Goal: Task Accomplishment & Management: Manage account settings

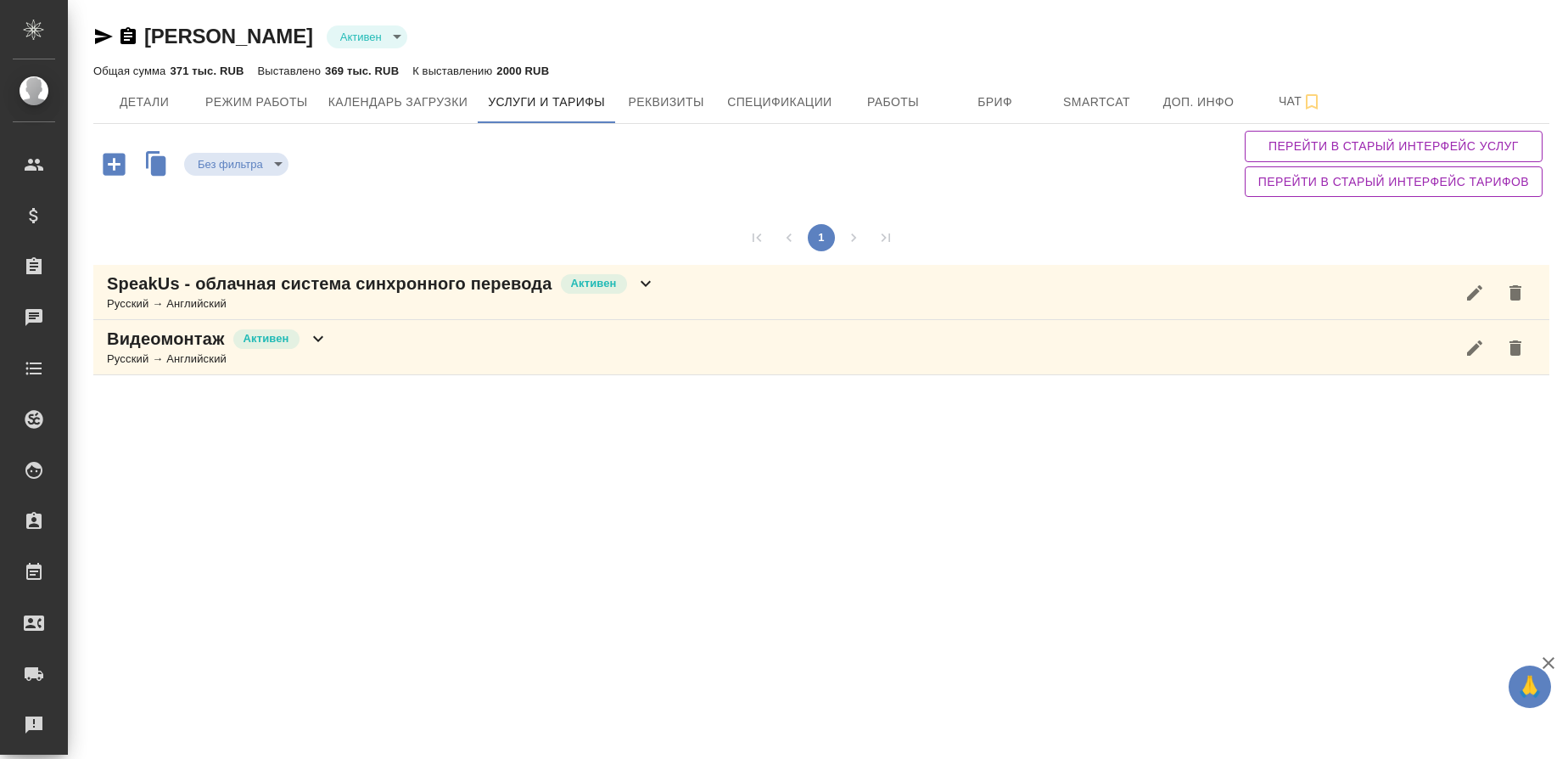
click at [113, 169] on icon "button" at bounding box center [114, 164] width 30 height 30
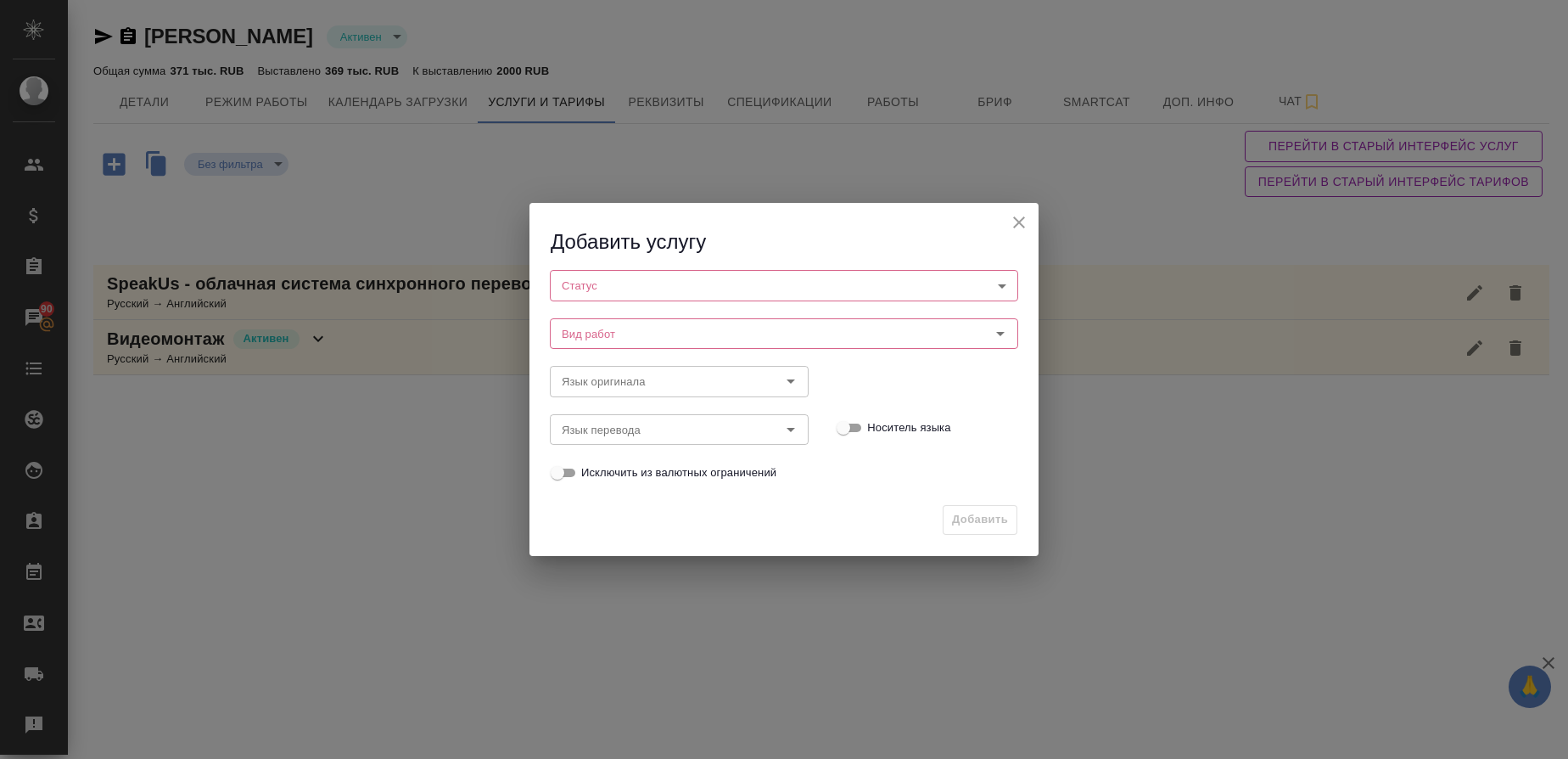
click at [591, 281] on body "🙏 .cls-1 fill:#fff; AWATERA Gusmanova Nailya Клиенты Спецификации Заказы 90 Чат…" at bounding box center [784, 379] width 1568 height 759
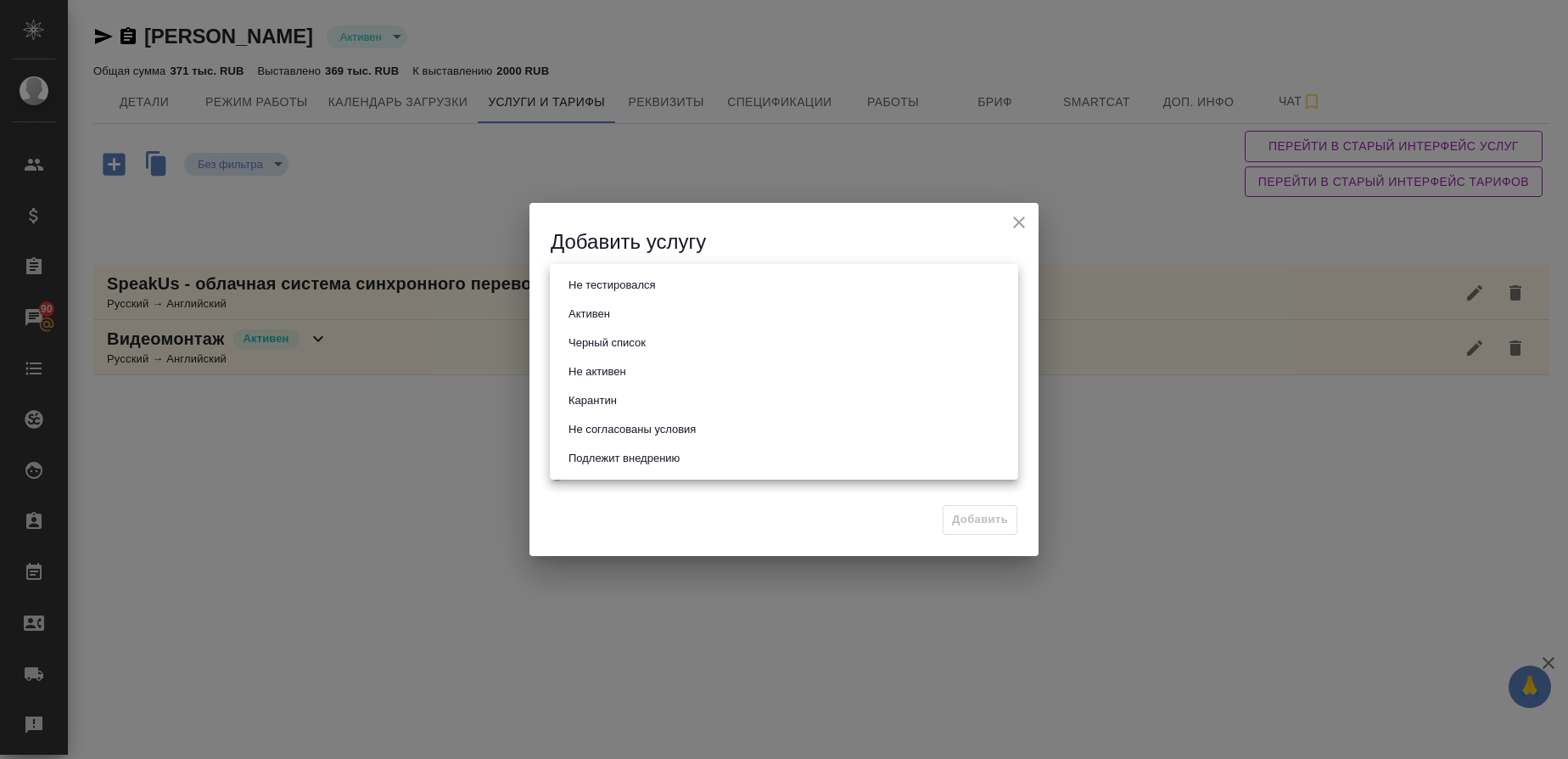
click at [590, 302] on li "Активен" at bounding box center [784, 314] width 469 height 29
type input "active"
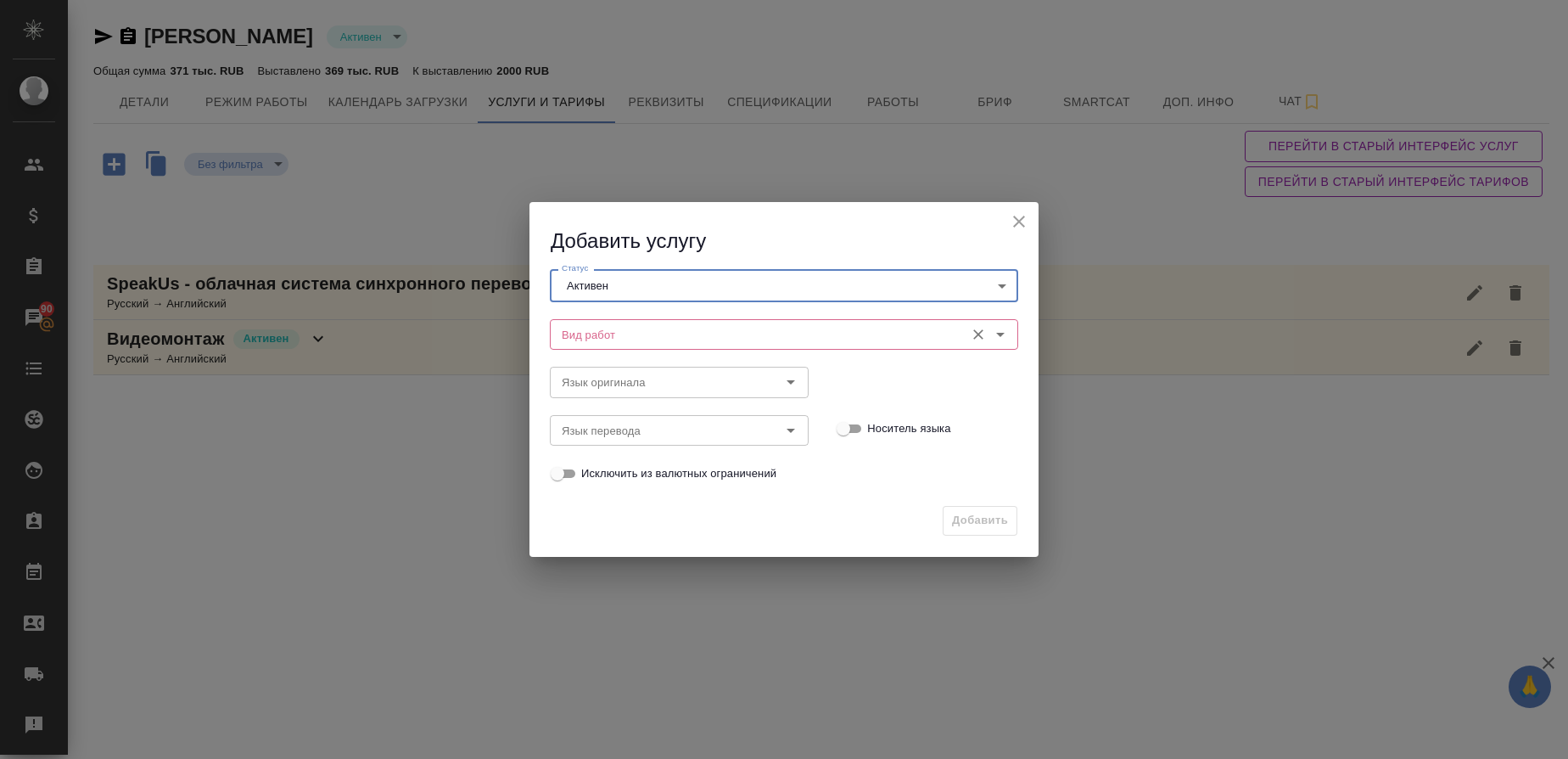
click at [598, 327] on input "Вид работ" at bounding box center [755, 334] width 401 height 20
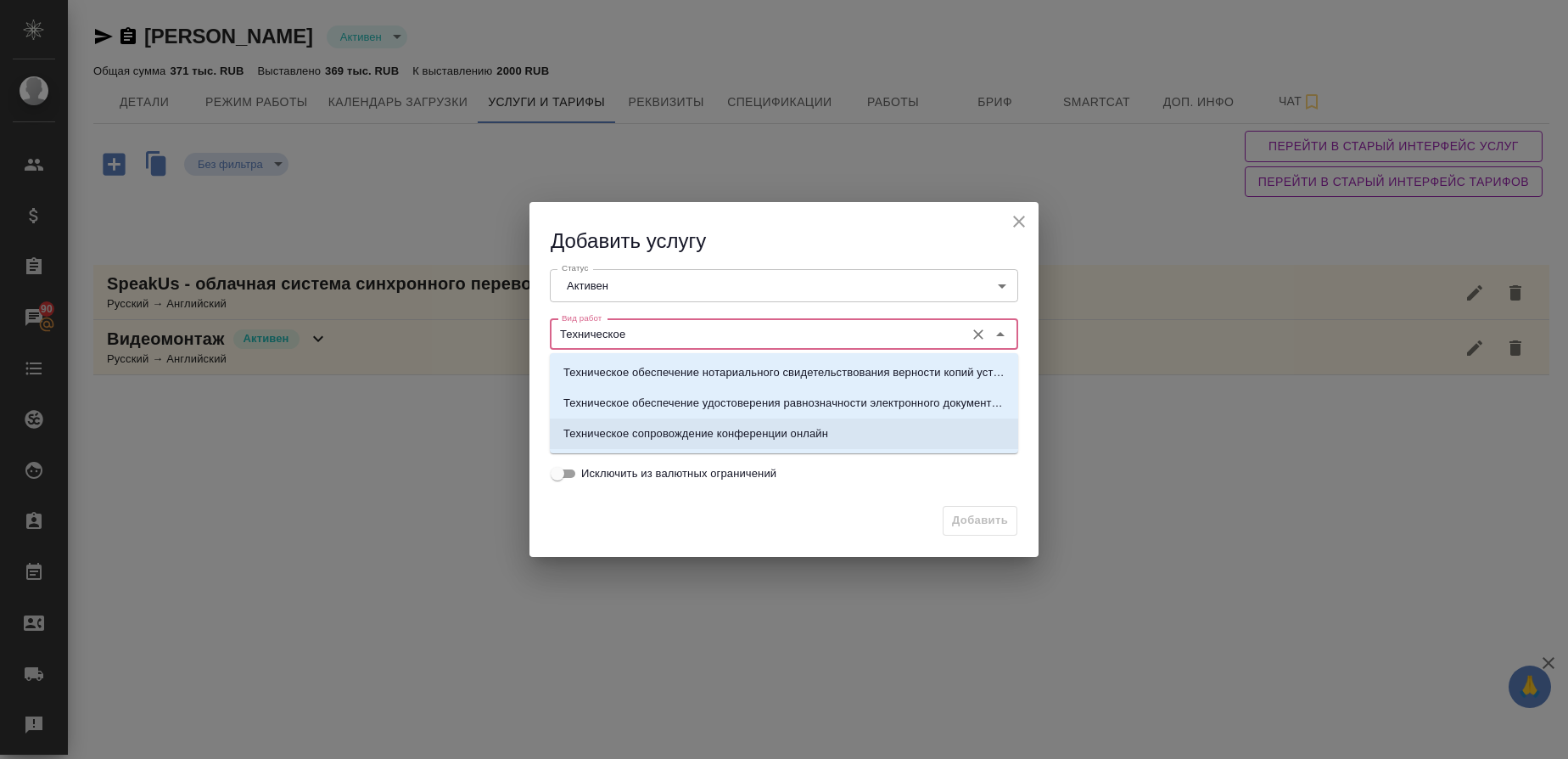
click at [673, 435] on p "Техническое сопровождение конференции онлайн" at bounding box center [696, 433] width 265 height 17
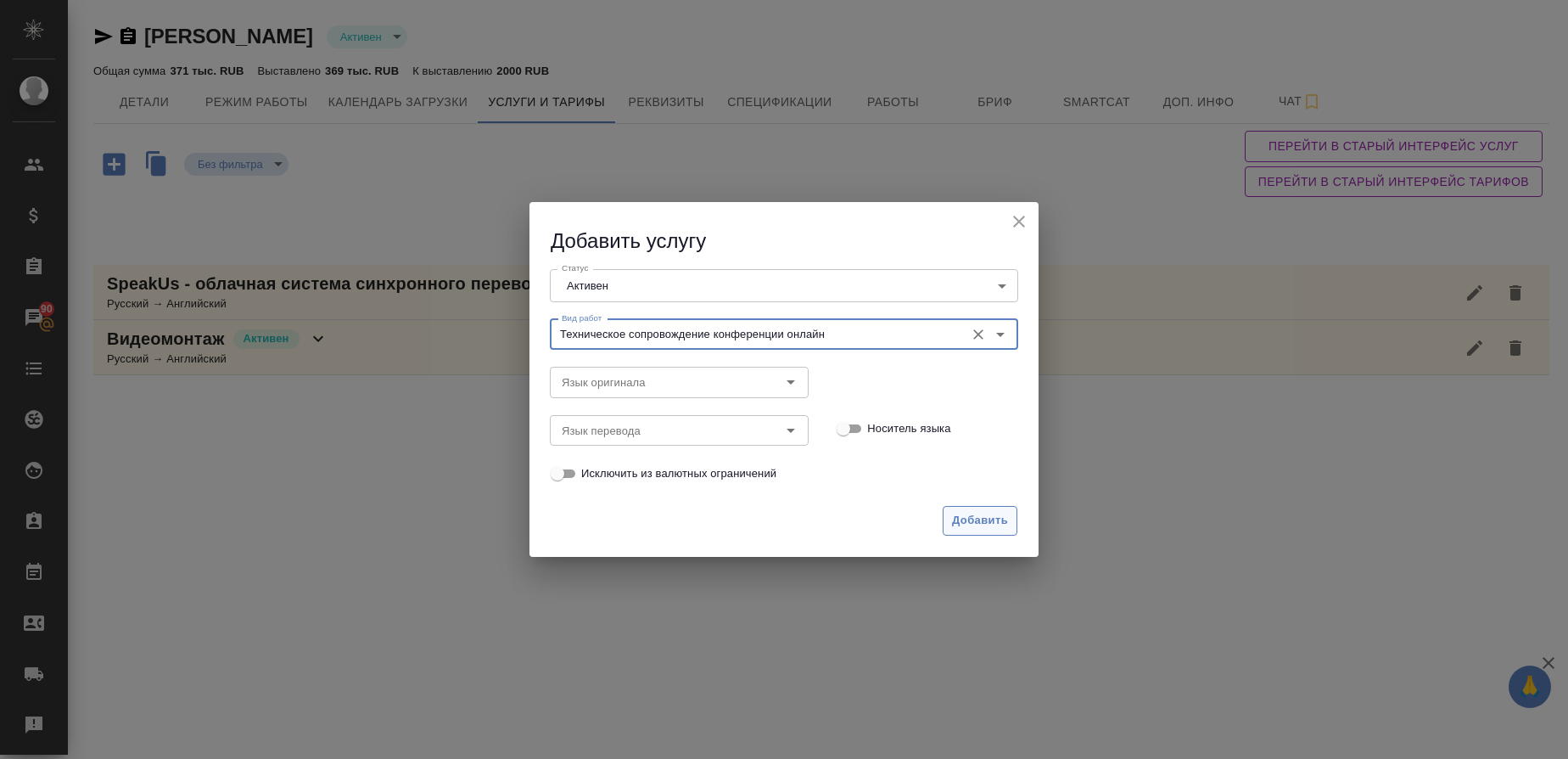
type input "Техническое сопровождение конференции онлайн"
click at [981, 507] on button "Добавить" at bounding box center [980, 521] width 75 height 30
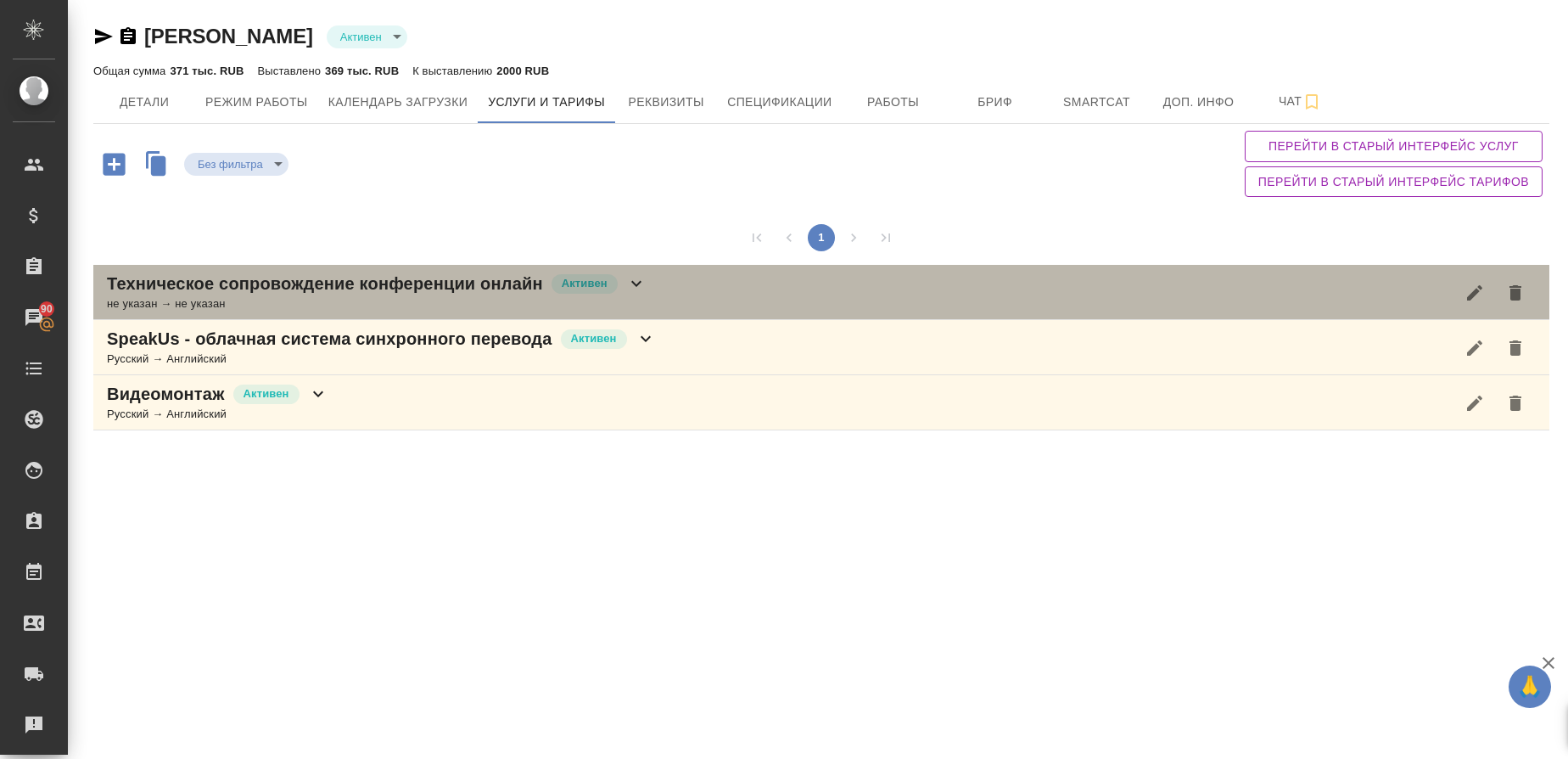
click at [197, 300] on div "не указан → не указан" at bounding box center [377, 303] width 540 height 17
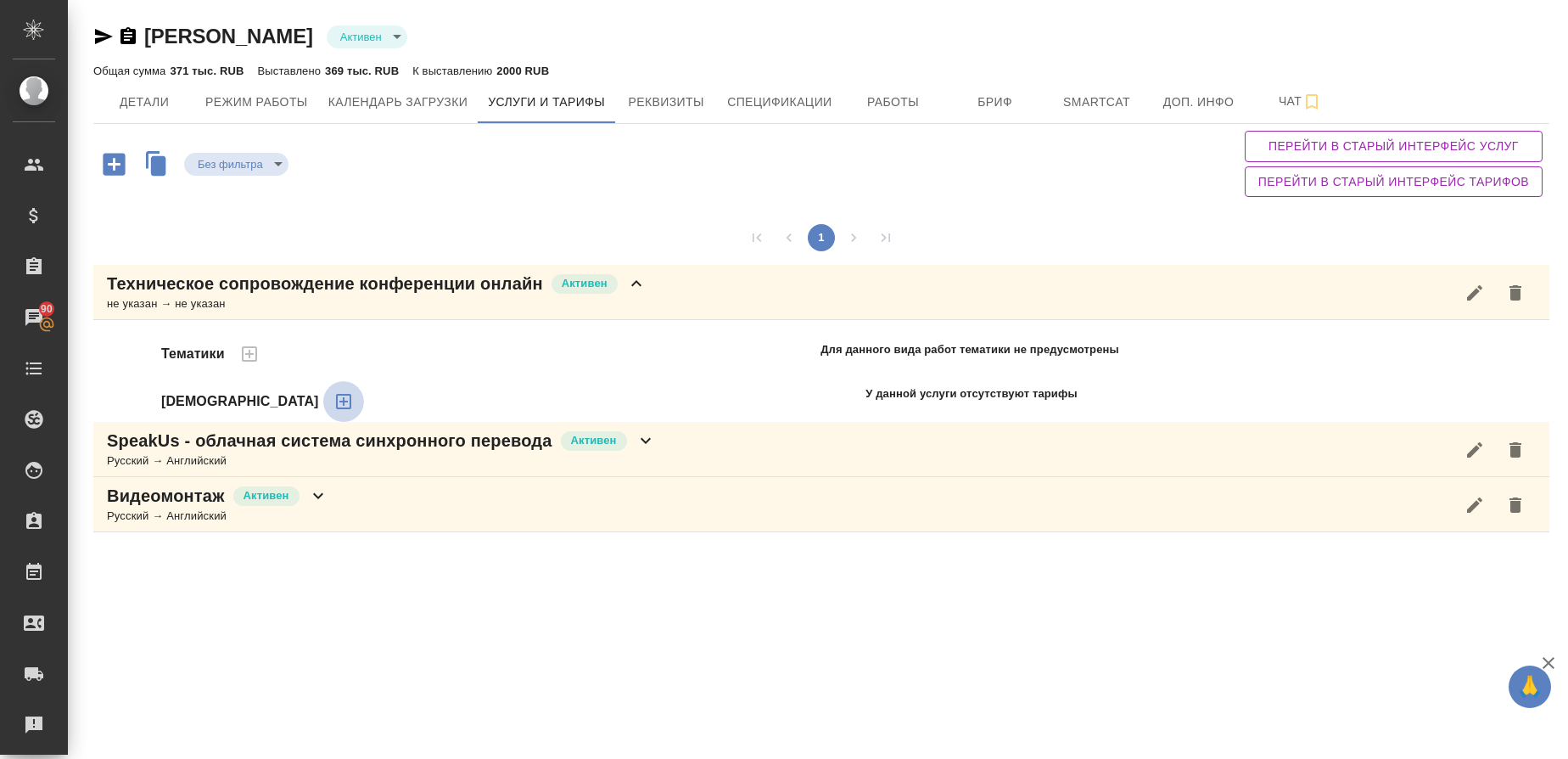
click at [336, 402] on icon "button" at bounding box center [343, 401] width 15 height 15
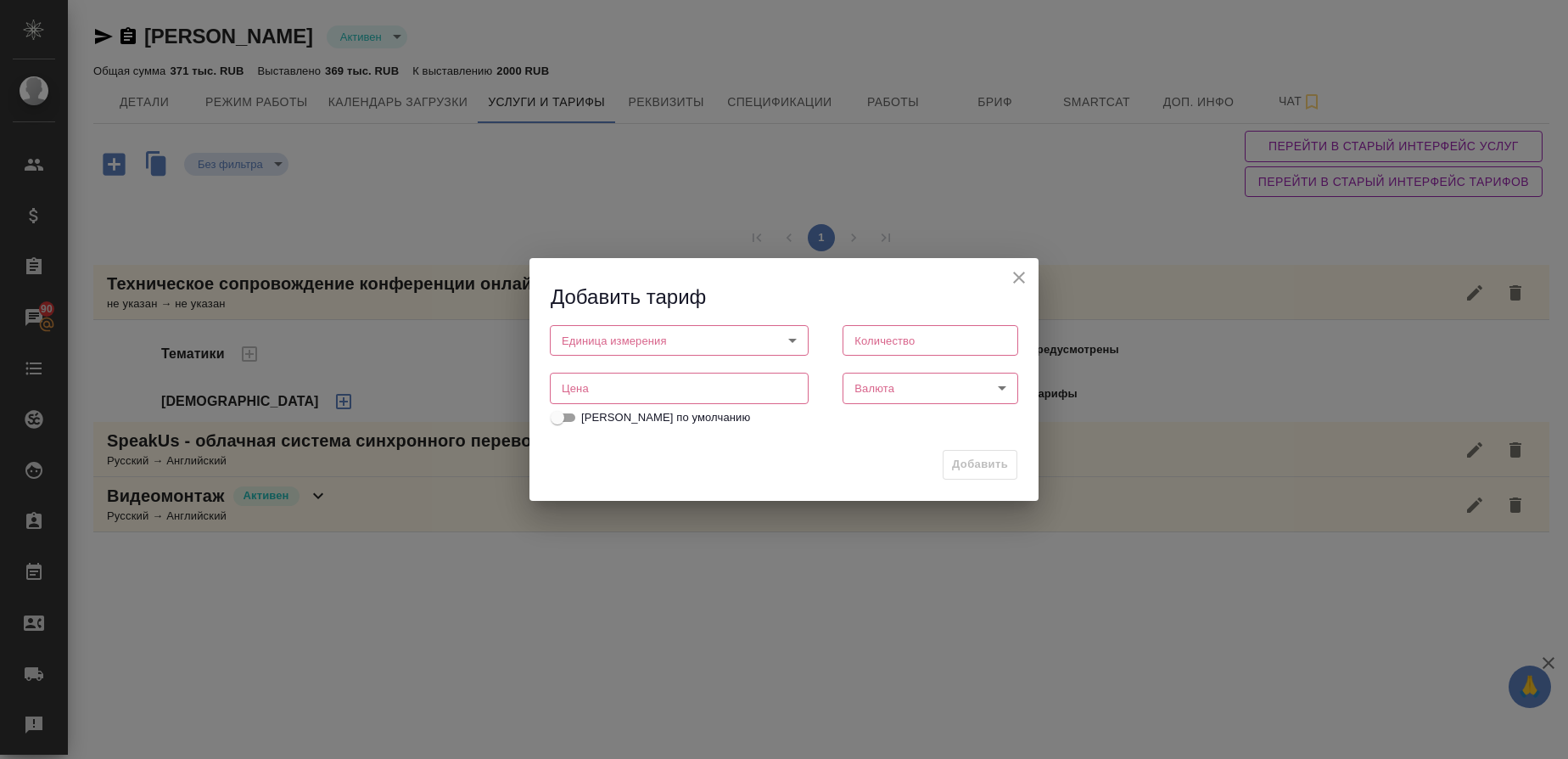
click at [616, 340] on body "🙏 .cls-1 fill:#fff; AWATERA Gusmanova Nailya Клиенты Спецификации Заказы 90 Чат…" at bounding box center [784, 379] width 1568 height 759
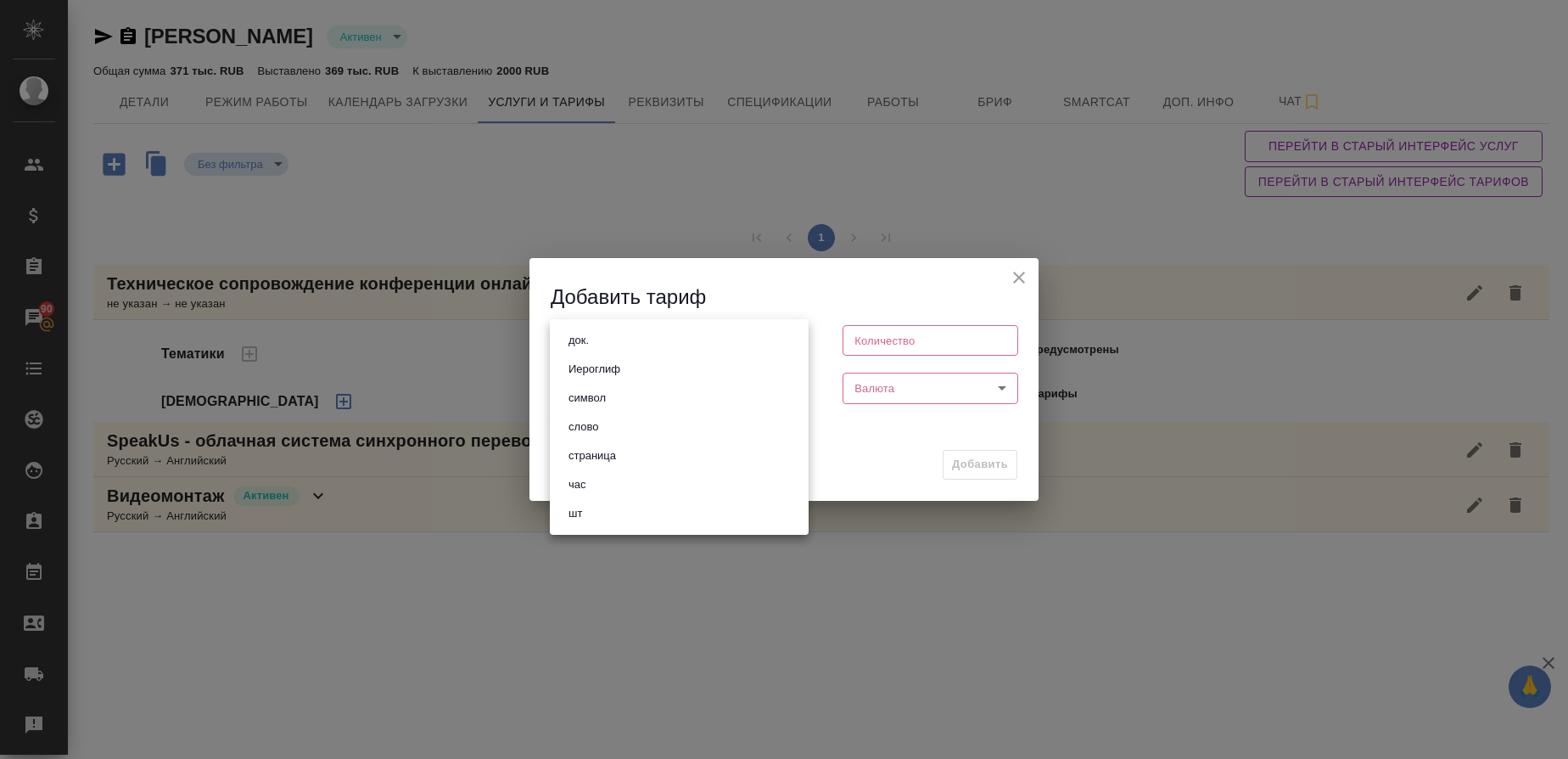
click at [607, 483] on li "час" at bounding box center [679, 485] width 259 height 29
type input "5a8b1489cc6b4906c91bfd93"
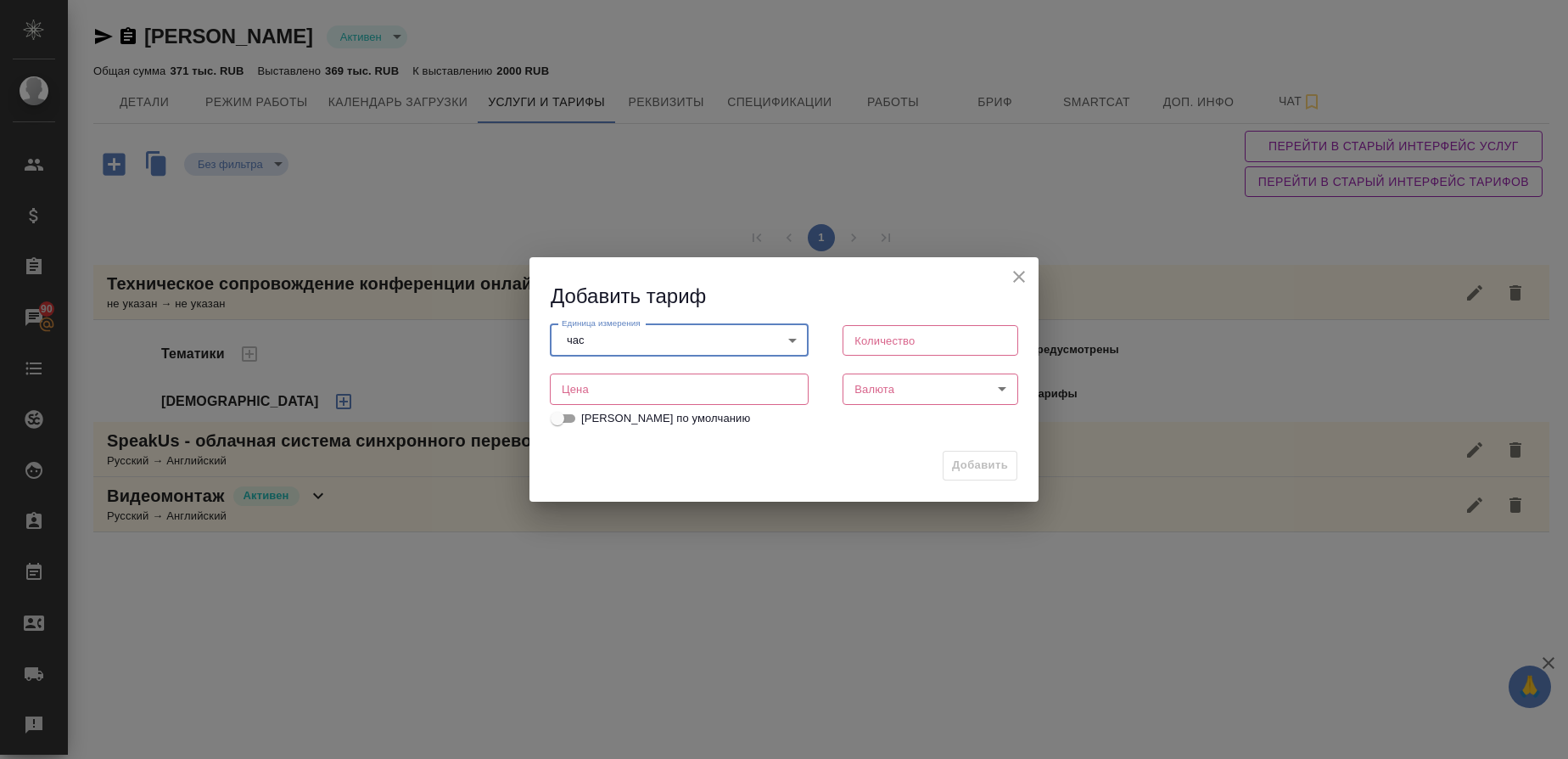
click at [914, 339] on input "number" at bounding box center [930, 340] width 176 height 31
type input "1"
type input "500"
click at [880, 390] on body "🙏 .cls-1 fill:#fff; AWATERA Gusmanova Nailya Клиенты Спецификации Заказы 90 Чат…" at bounding box center [784, 379] width 1568 height 759
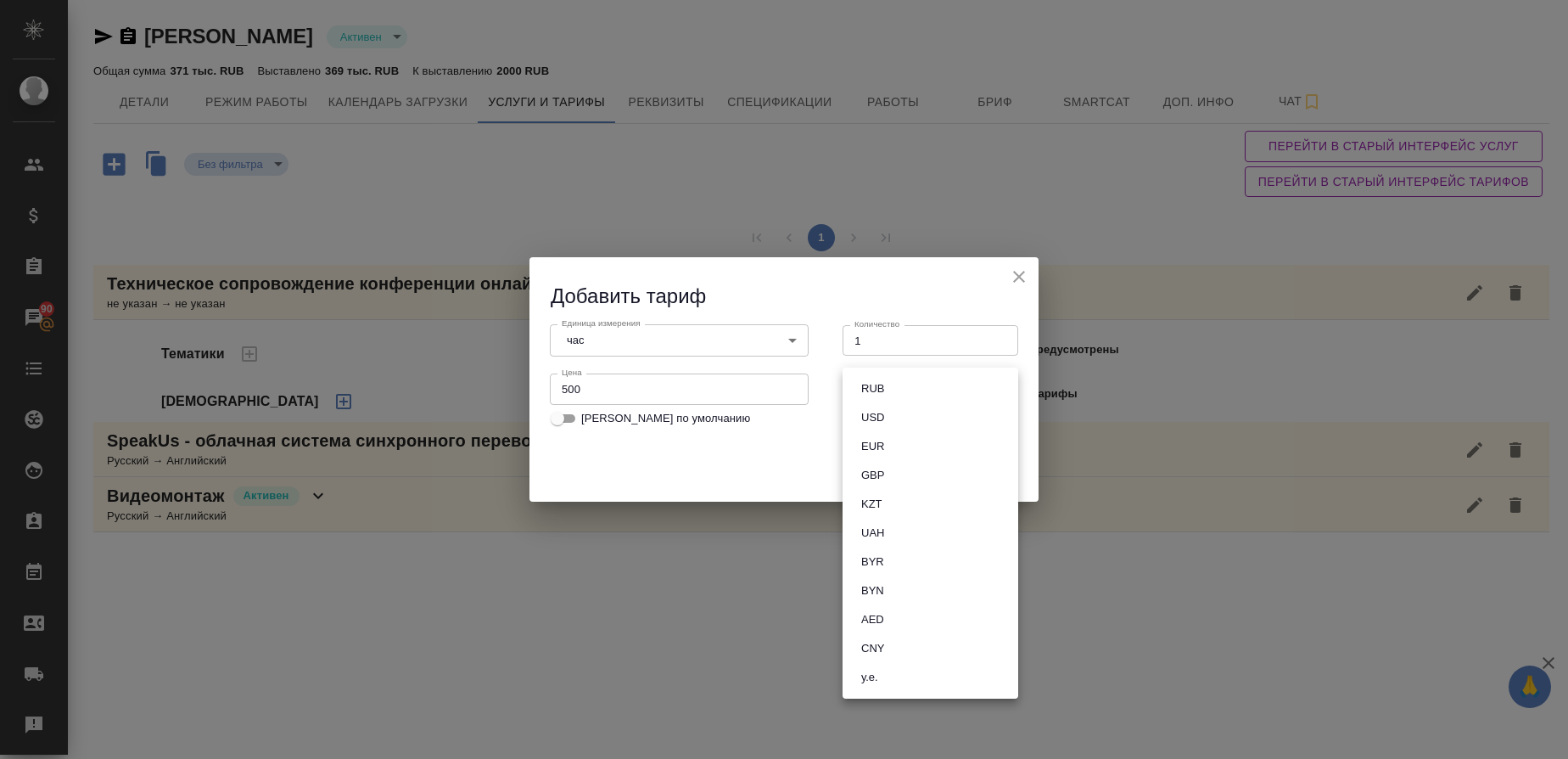
click at [880, 376] on li "RUB" at bounding box center [930, 388] width 176 height 29
type input "RUB"
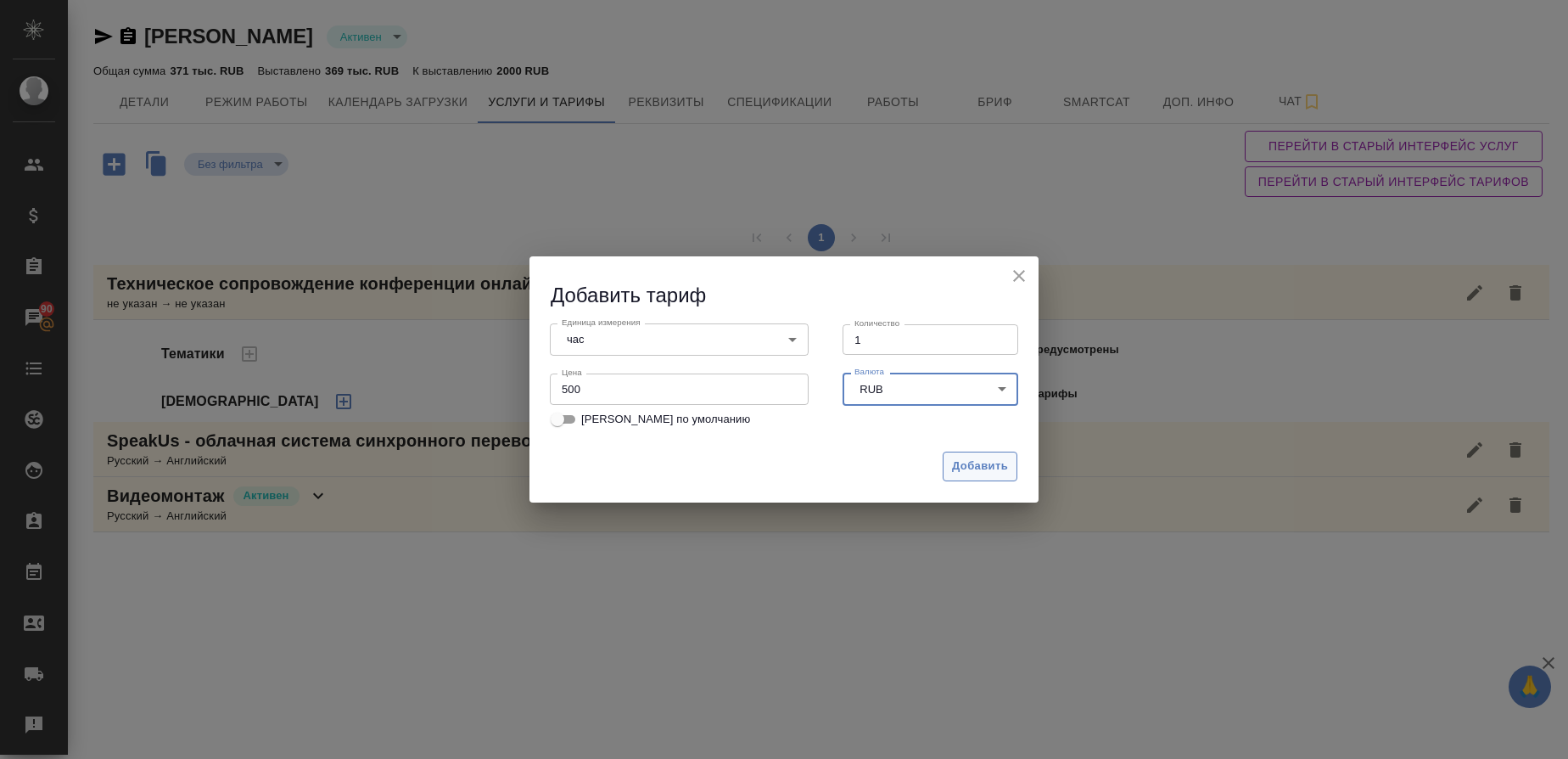
click at [988, 457] on span "Добавить" at bounding box center [981, 466] width 56 height 19
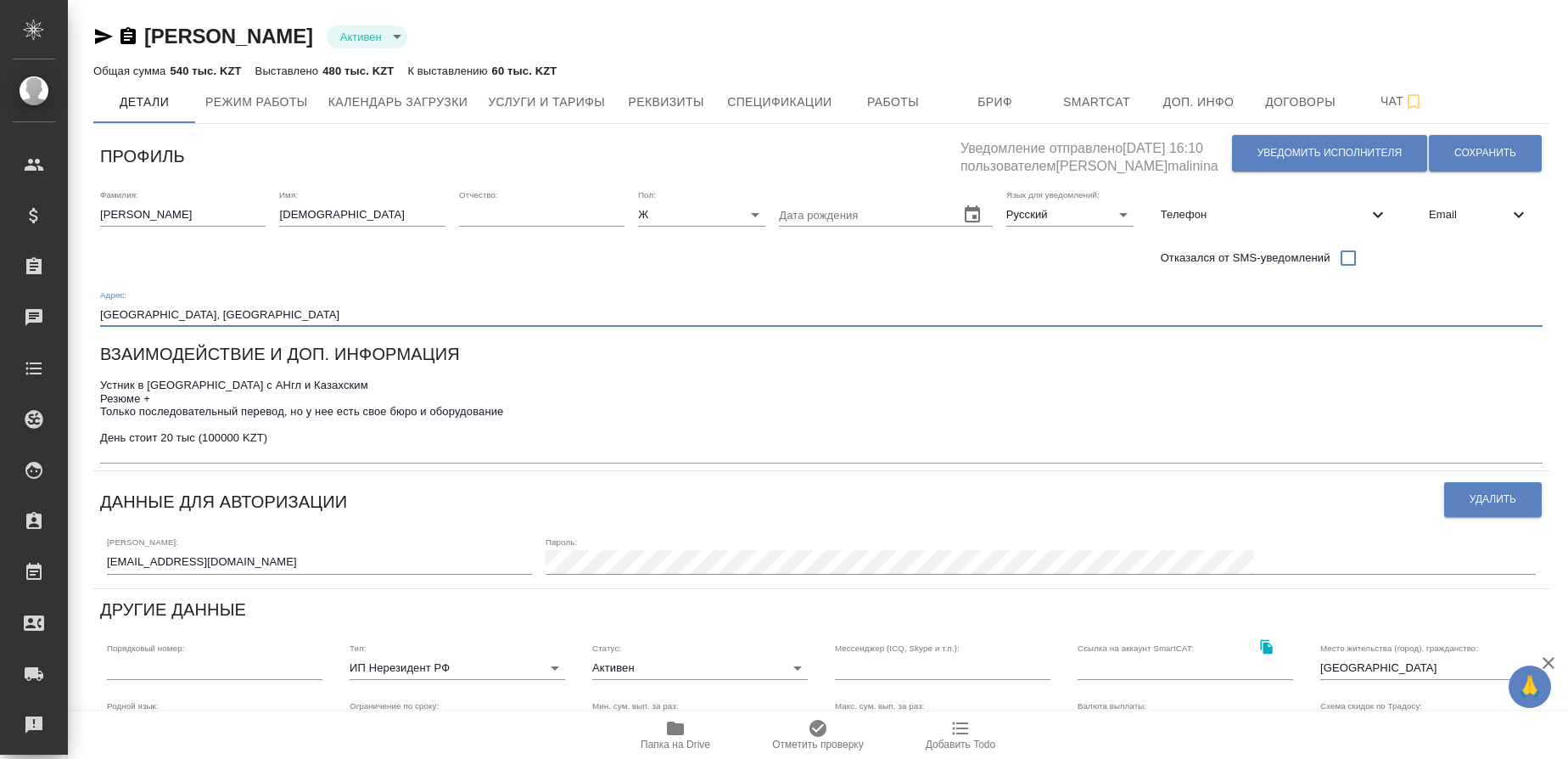
drag, startPoint x: 212, startPoint y: 315, endPoint x: 81, endPoint y: 313, distance: 131.0
click at [81, 313] on div "Янибекова Мадина Активен active Общая сумма 540 тыс. KZT Выставлено 480 тыс. KZ…" at bounding box center [818, 573] width 1500 height 1146
type input "I"
click at [202, 306] on input "text" at bounding box center [821, 314] width 1442 height 24
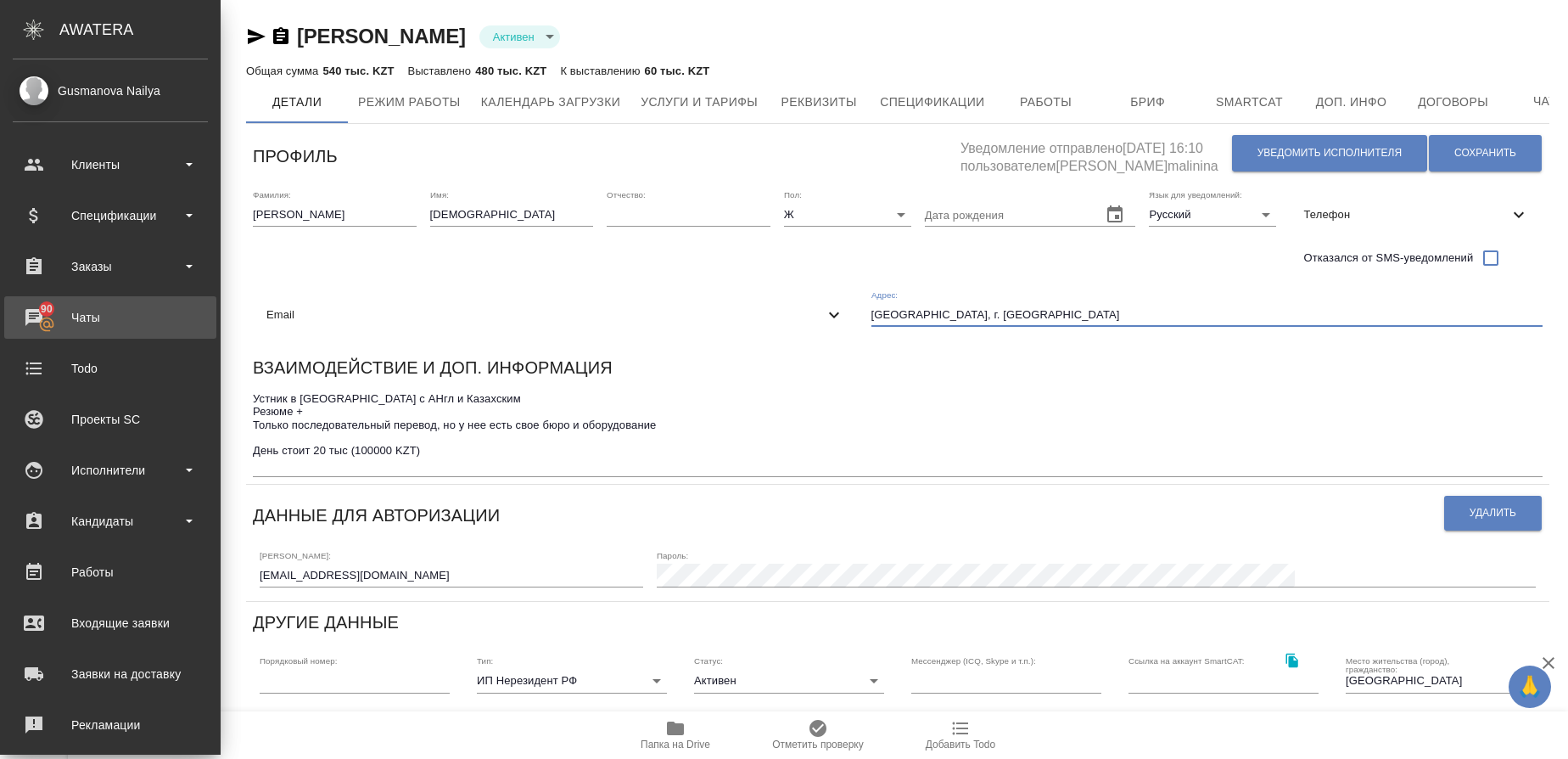
drag, startPoint x: 205, startPoint y: 317, endPoint x: 57, endPoint y: 303, distance: 148.7
click at [57, 303] on div ".cls-1 fill:#fff; AWATERA Gusmanova Nailya Клиенты Спецификации Заказы 90 Чаты …" at bounding box center [784, 379] width 1568 height 759
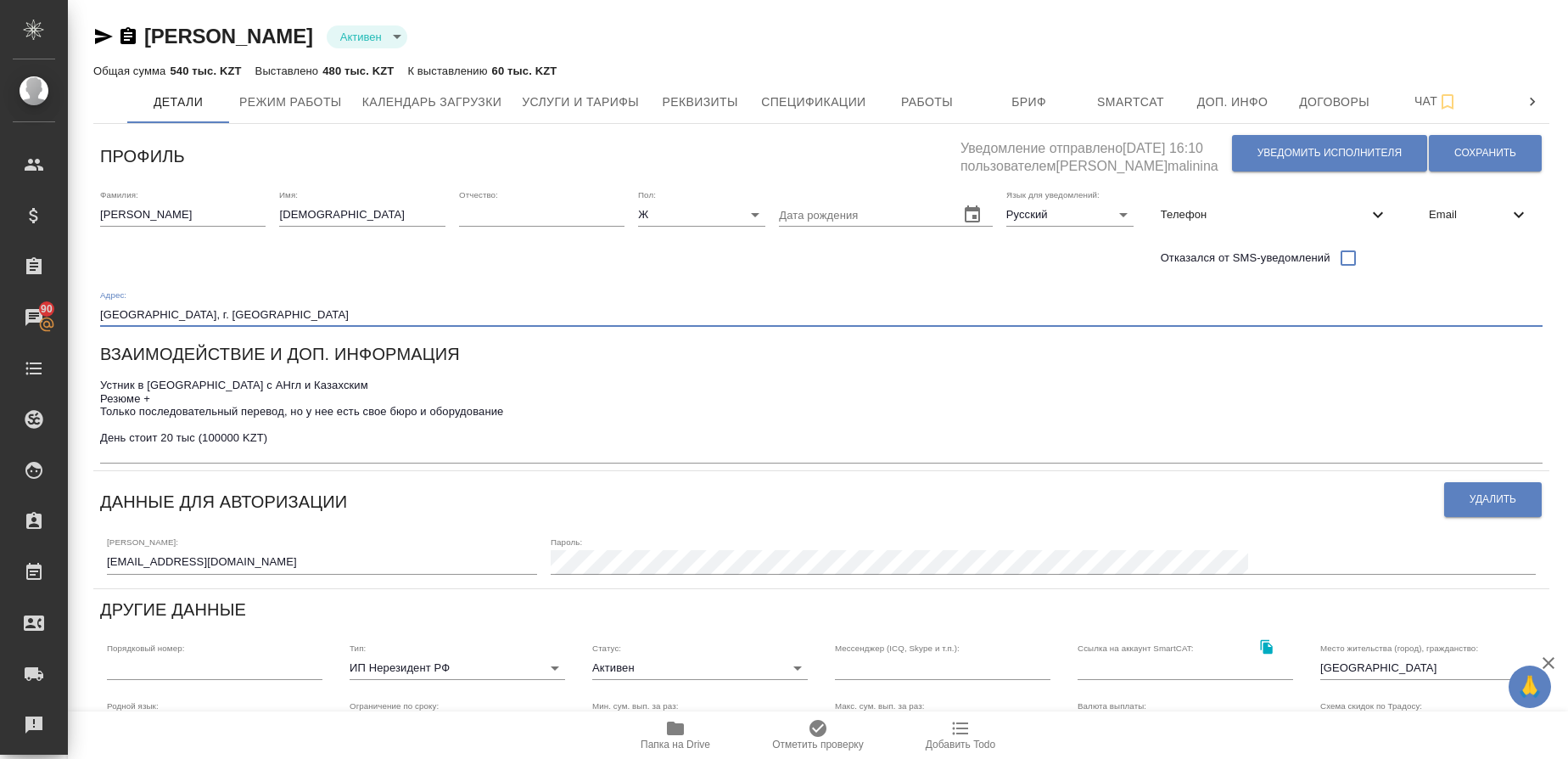
type input "Швейцария, г. Берн"
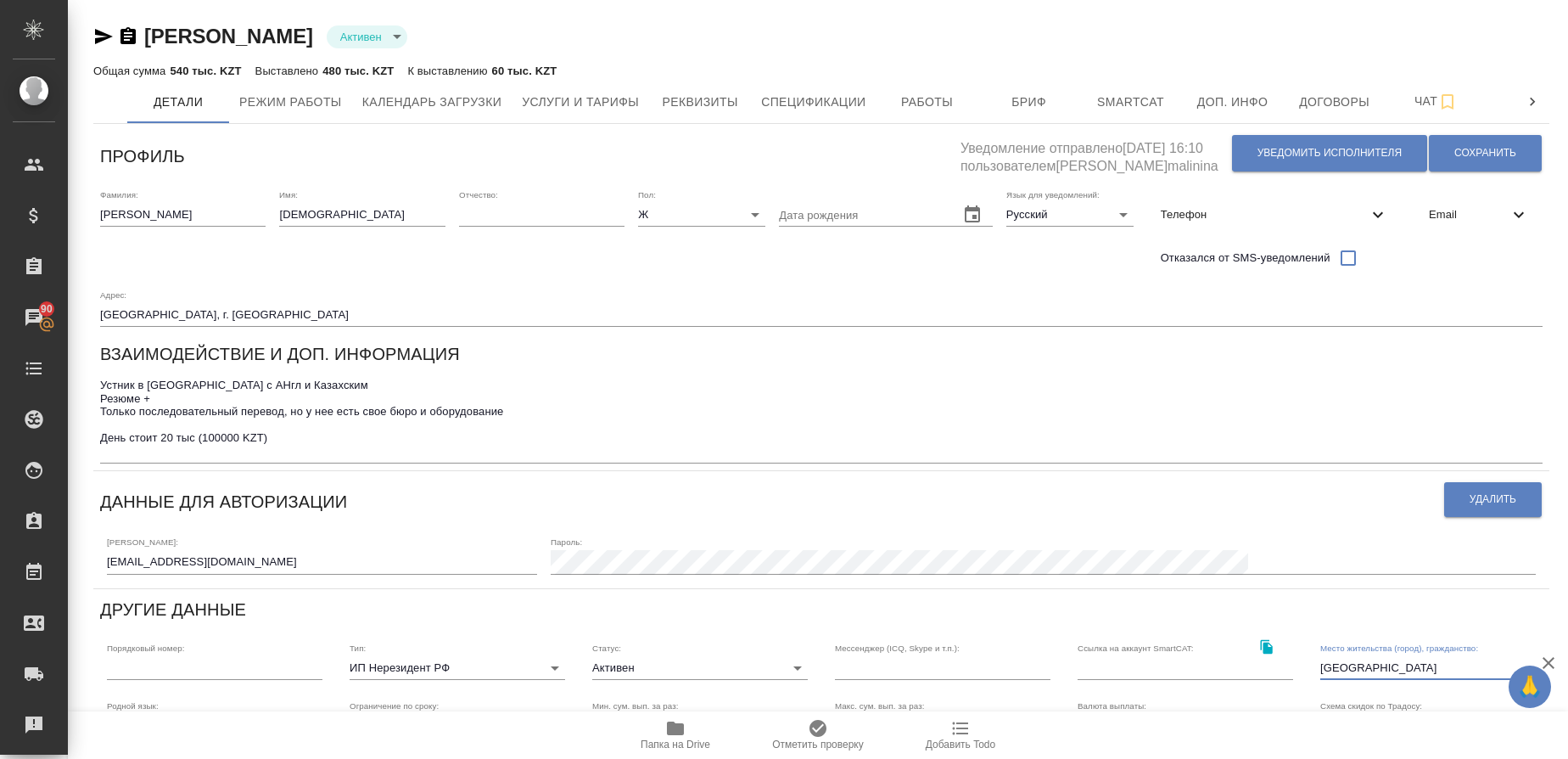
drag, startPoint x: 1386, startPoint y: 664, endPoint x: 1239, endPoint y: 659, distance: 147.1
click at [1239, 659] on div "Порядковый номер: Тип: ИП Нерезидент РФ individualNonResidentRF Статус: Активен…" at bounding box center [821, 660] width 1456 height 64
paste input "вейцария, г. Берн"
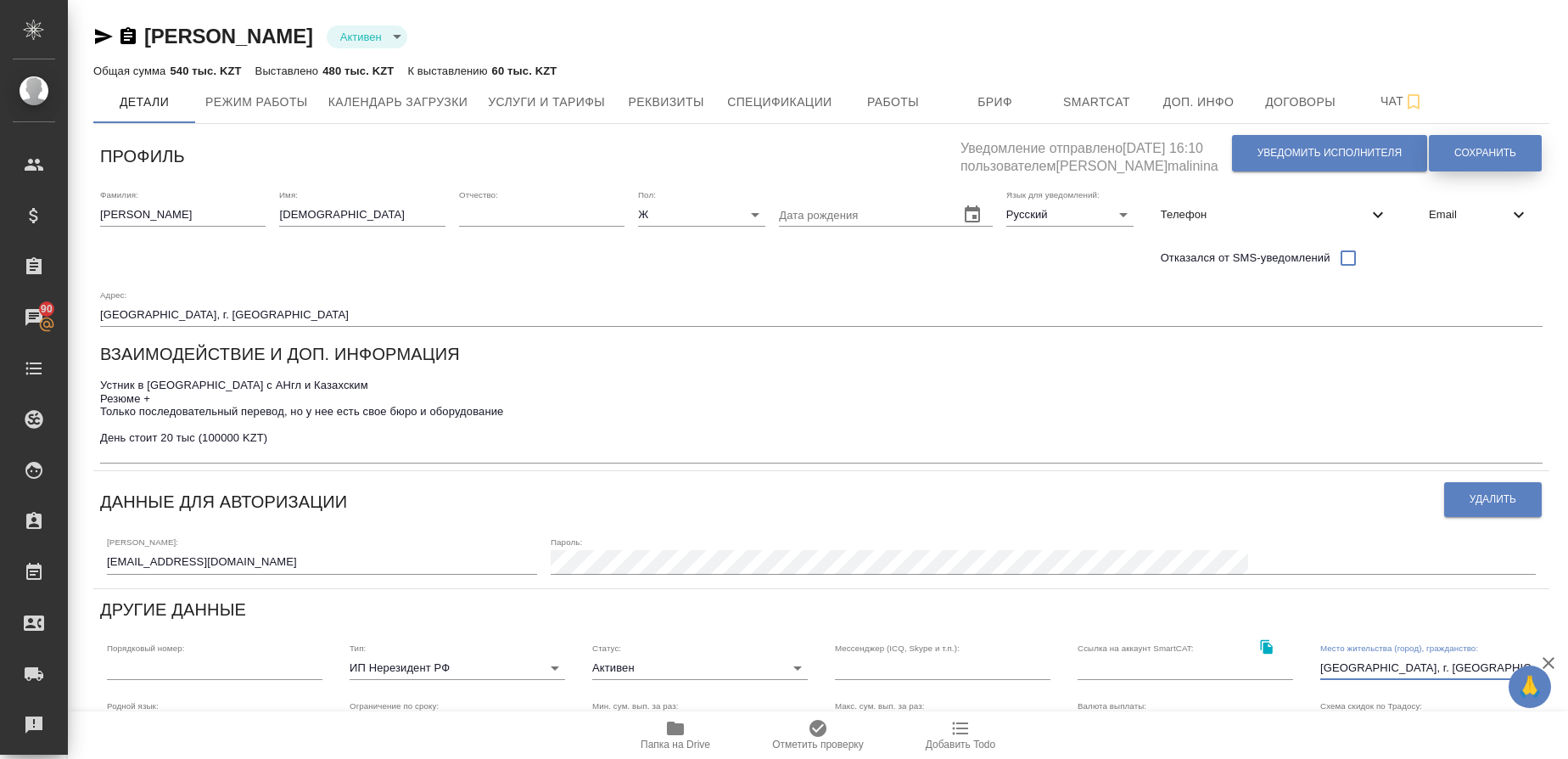
type input "Швейцария, г. Берн"
click at [1487, 152] on span "Сохранить" at bounding box center [1485, 153] width 62 height 14
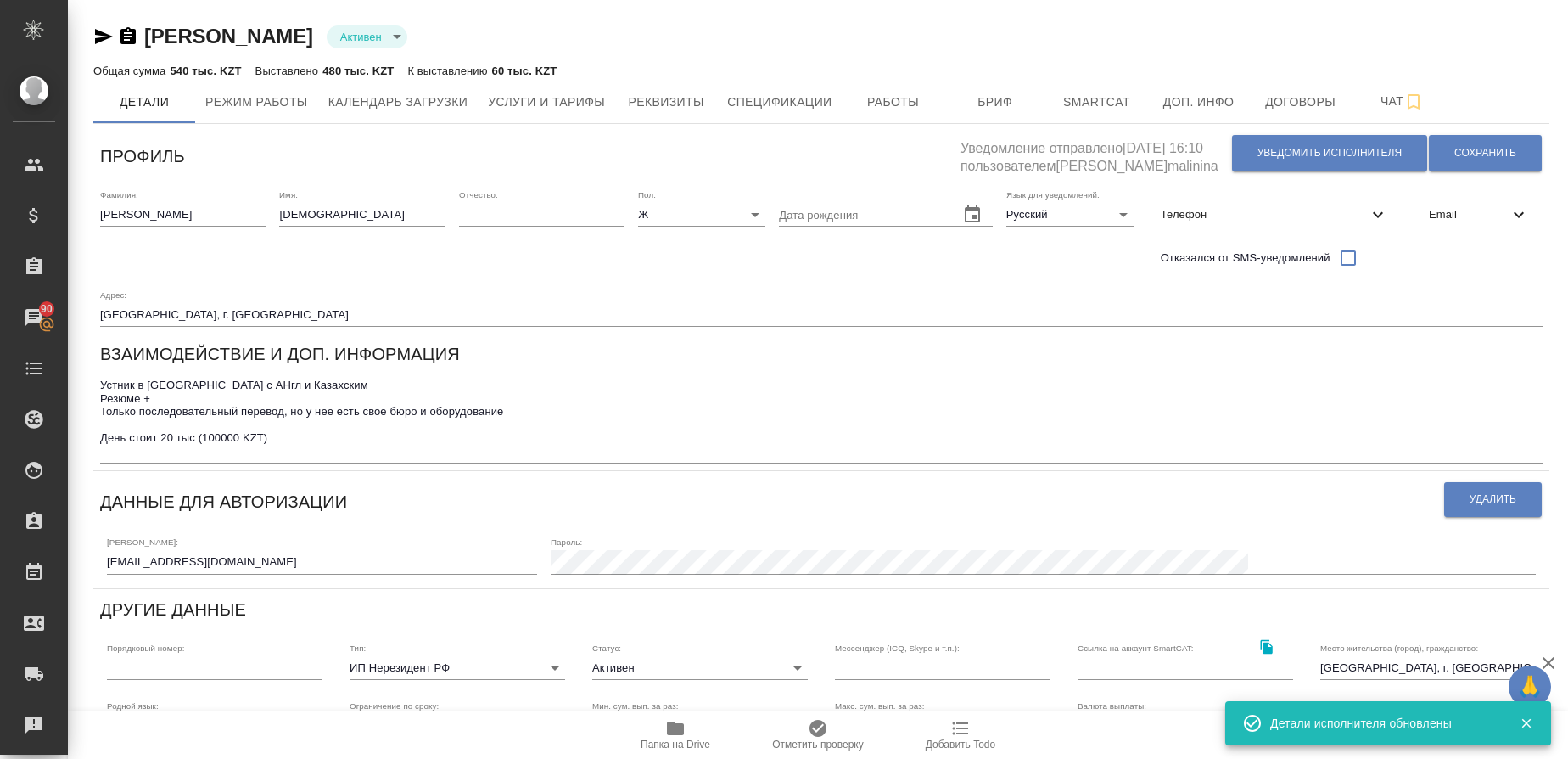
click at [231, 447] on textarea "Устник в Алматы с АНгл и Казахским Резюме + Только последовательный перевод, но…" at bounding box center [821, 418] width 1442 height 79
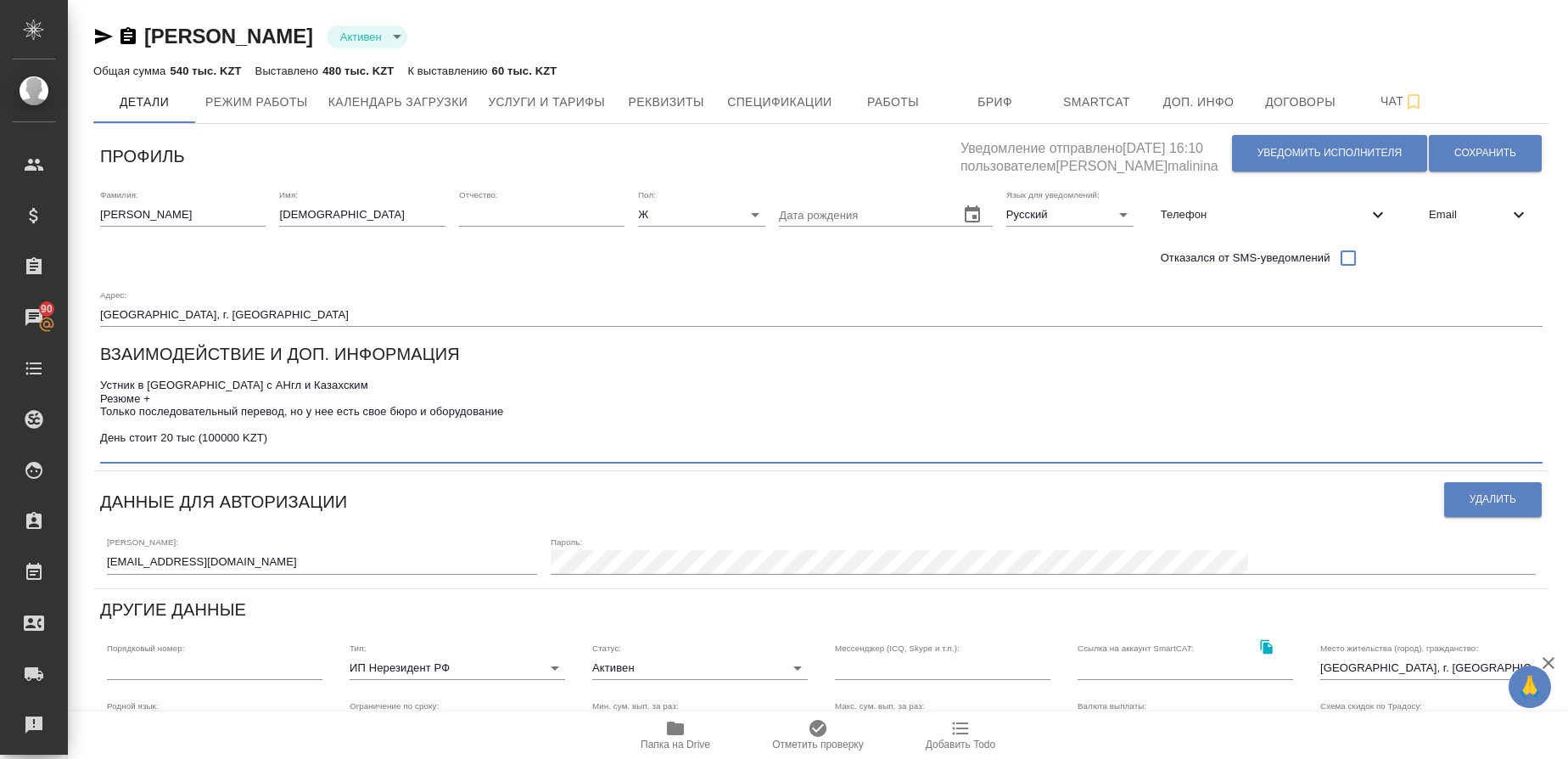
paste textarea "Ставка за день от 309 франков"
click at [106, 454] on textarea "Устник в Алматы с АНгл и Казахским Резюме + Только последовательный перевод, но…" at bounding box center [821, 418] width 1442 height 79
click at [190, 378] on textarea "Устник в Алматы с АНгл и Казахским Резюме + Только последовательный перевод, но…" at bounding box center [821, 418] width 1442 height 79
type textarea "Устник с АНгл и Казахским Резюме + Только последовательный перевод, но у нее ес…"
click at [1457, 147] on span "Сохранить" at bounding box center [1485, 153] width 62 height 14
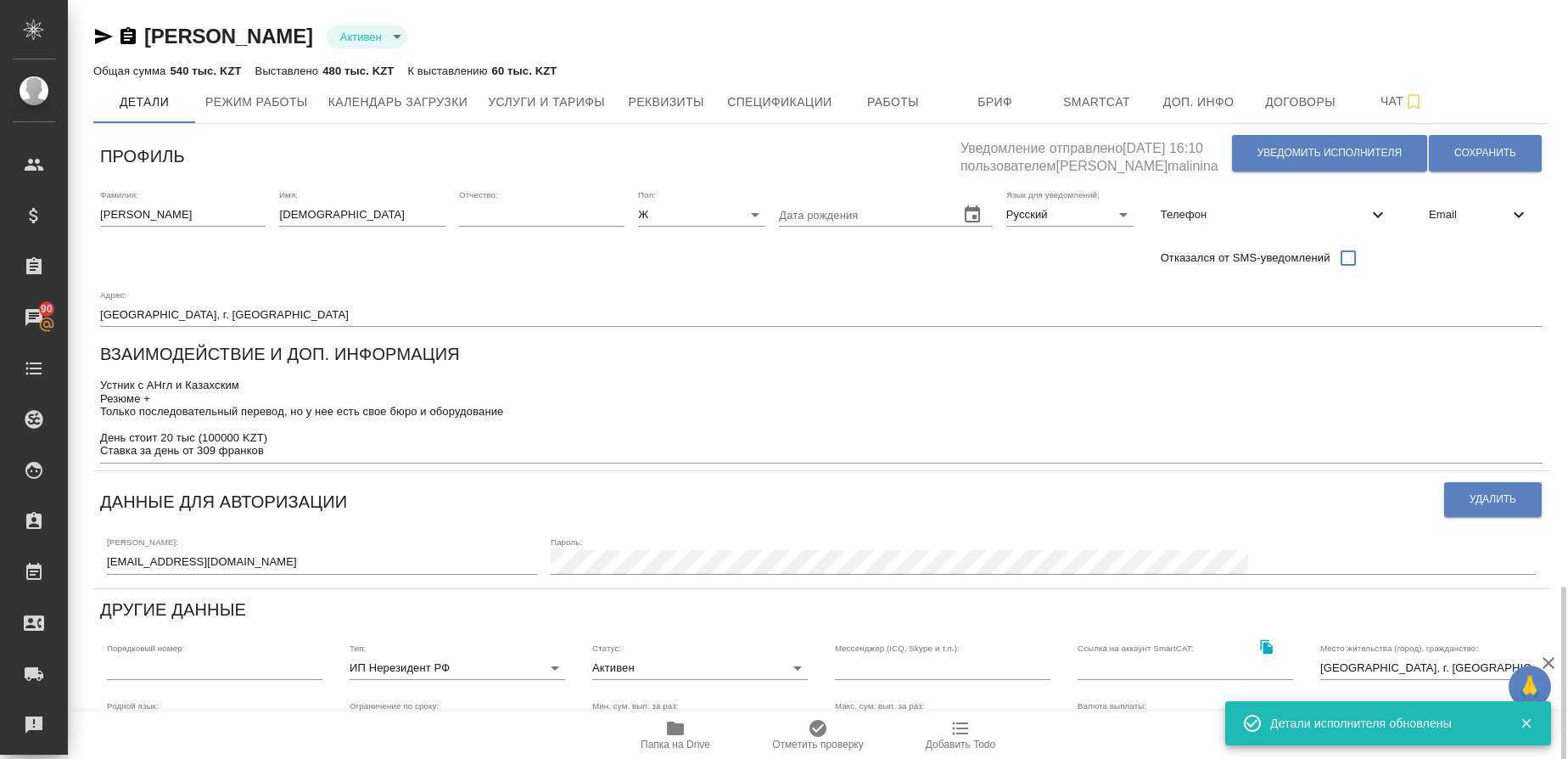
scroll to position [387, 0]
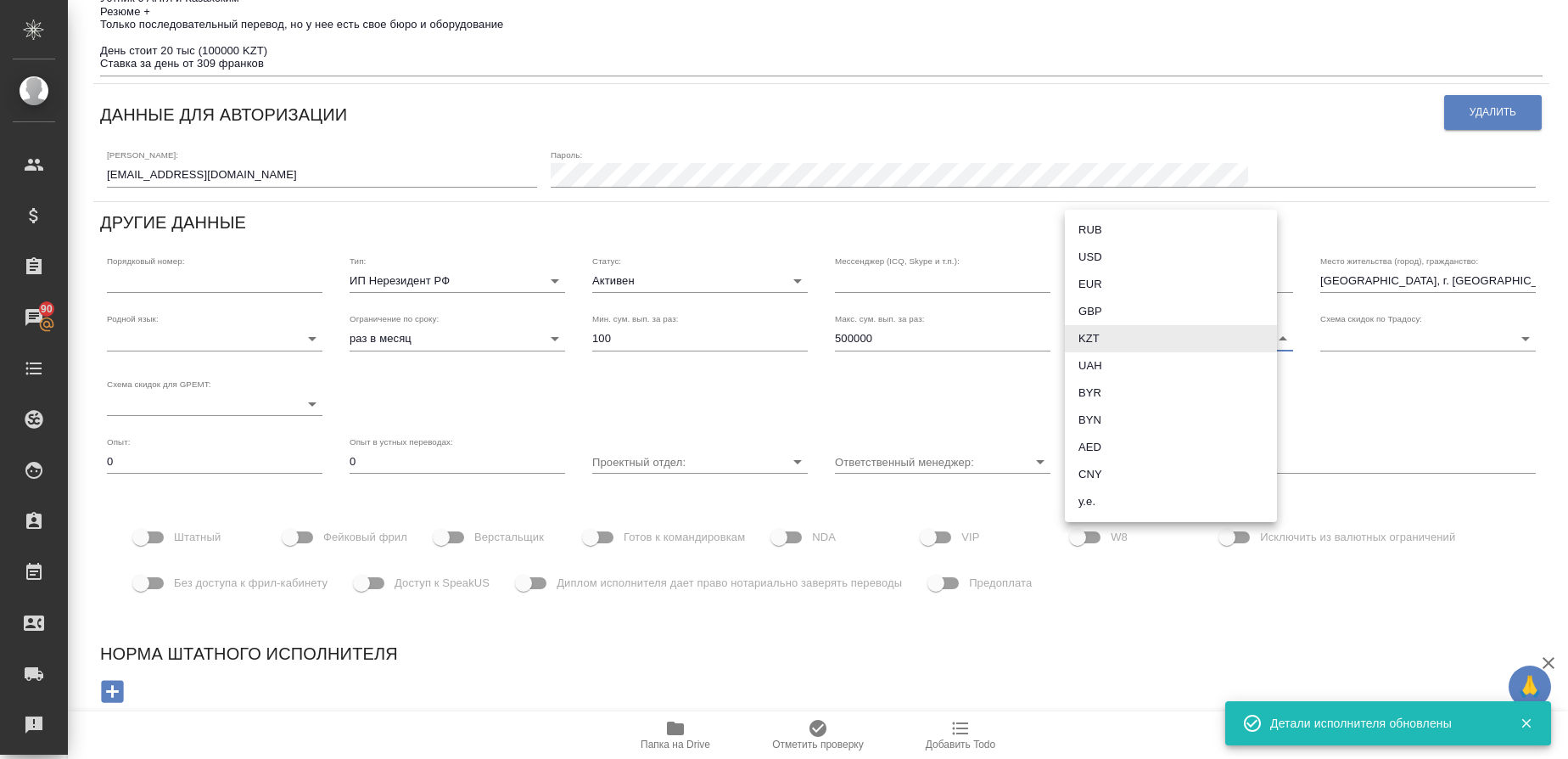
click at [1097, 345] on body "🙏 .cls-1 fill:#fff; AWATERA Gusmanova Nailya Клиенты Спецификации Заказы 90 Чат…" at bounding box center [784, 379] width 1568 height 759
